Goal: Navigation & Orientation: Find specific page/section

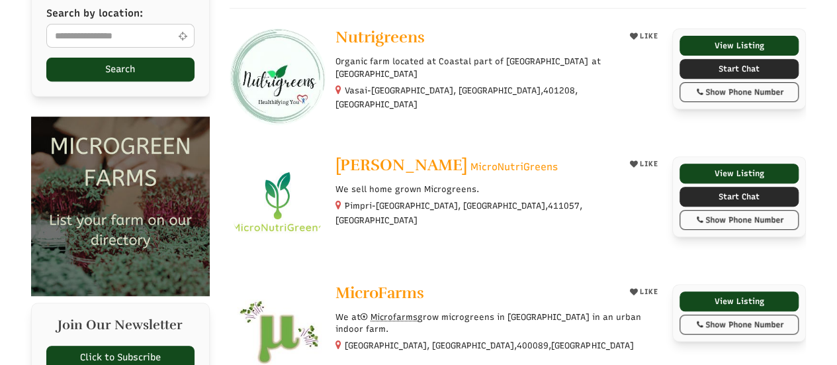
scroll to position [265, 0]
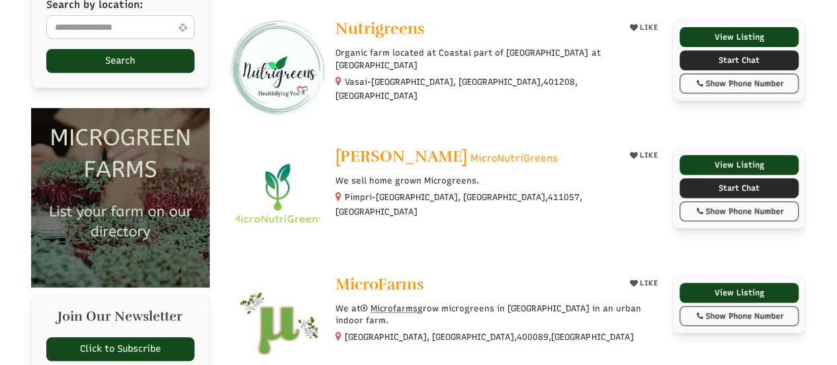
select select "Language Translate Widget"
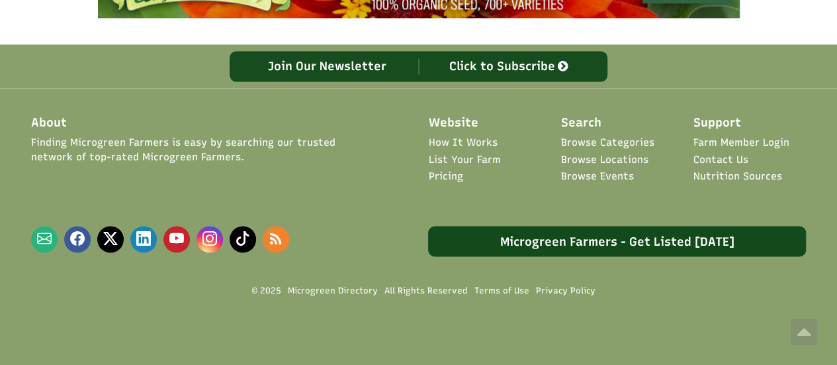
scroll to position [1057, 0]
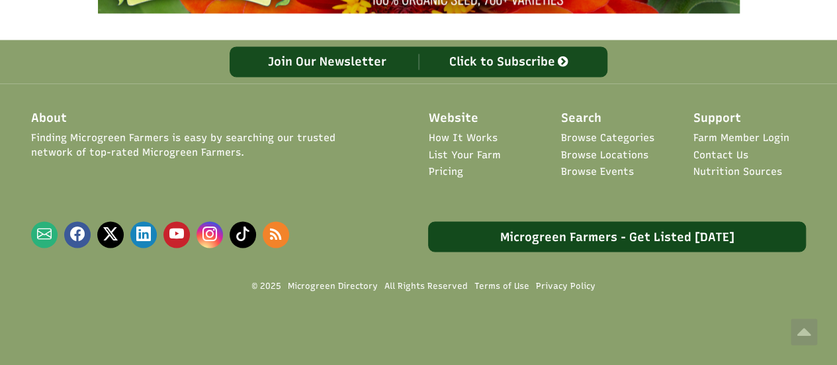
click at [442, 175] on link "Pricing" at bounding box center [445, 172] width 34 height 14
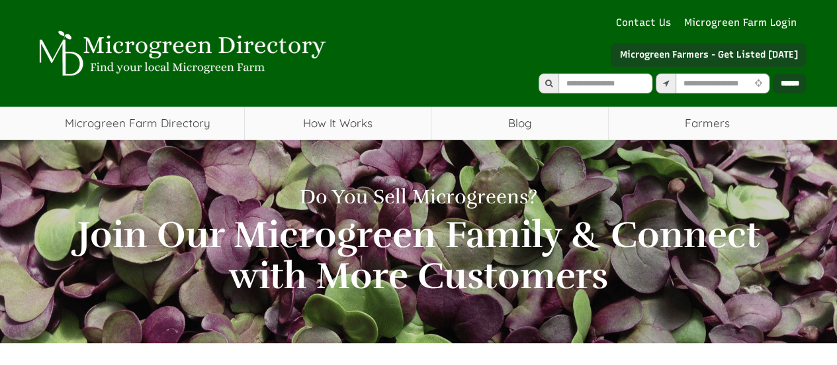
select select "Language Translate Widget"
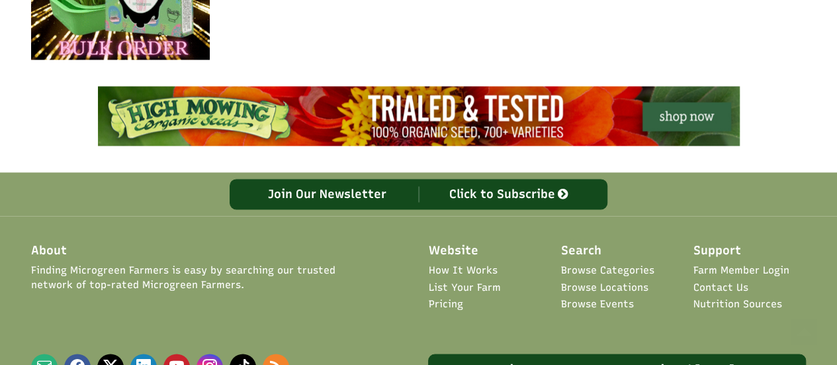
scroll to position [925, 0]
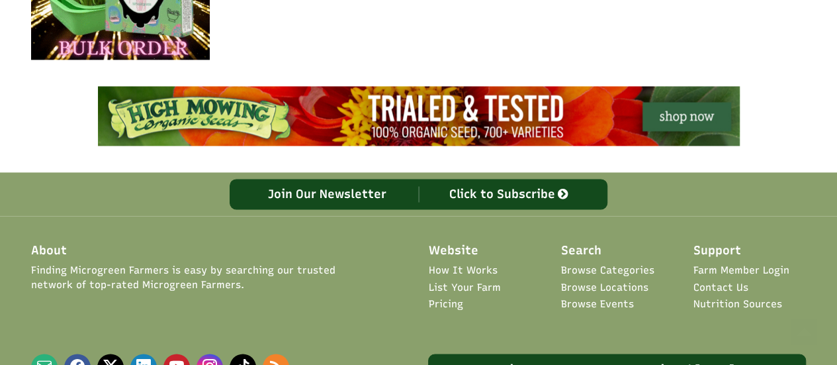
select select "Language Translate Widget"
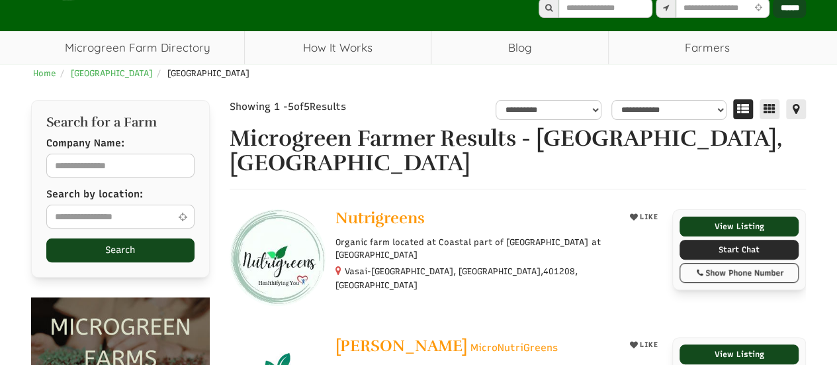
scroll to position [0, 0]
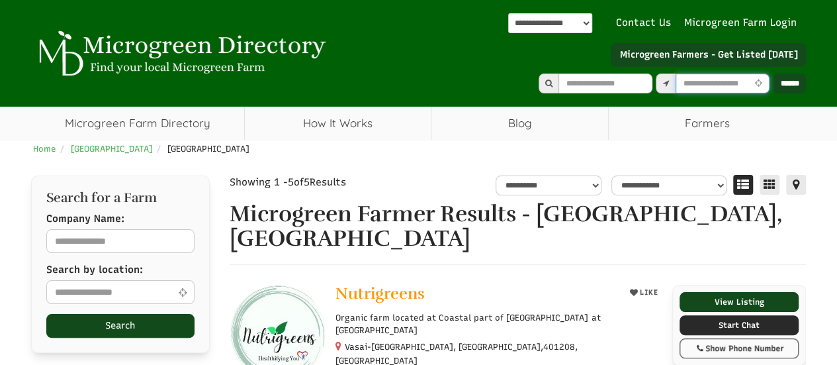
click at [743, 80] on input "text" at bounding box center [723, 83] width 94 height 20
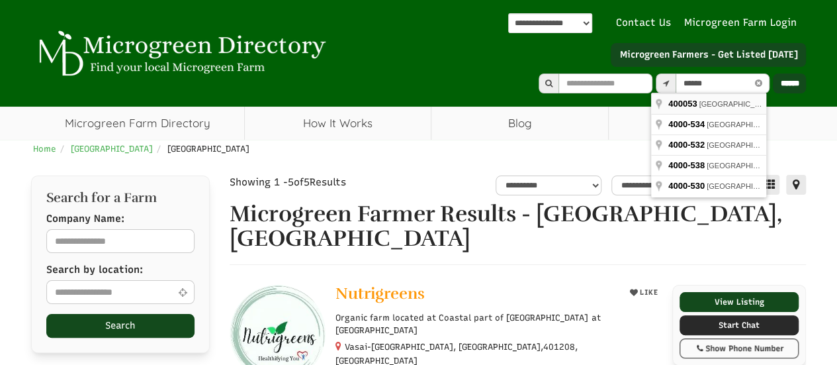
type input "**********"
